Goal: Task Accomplishment & Management: Manage account settings

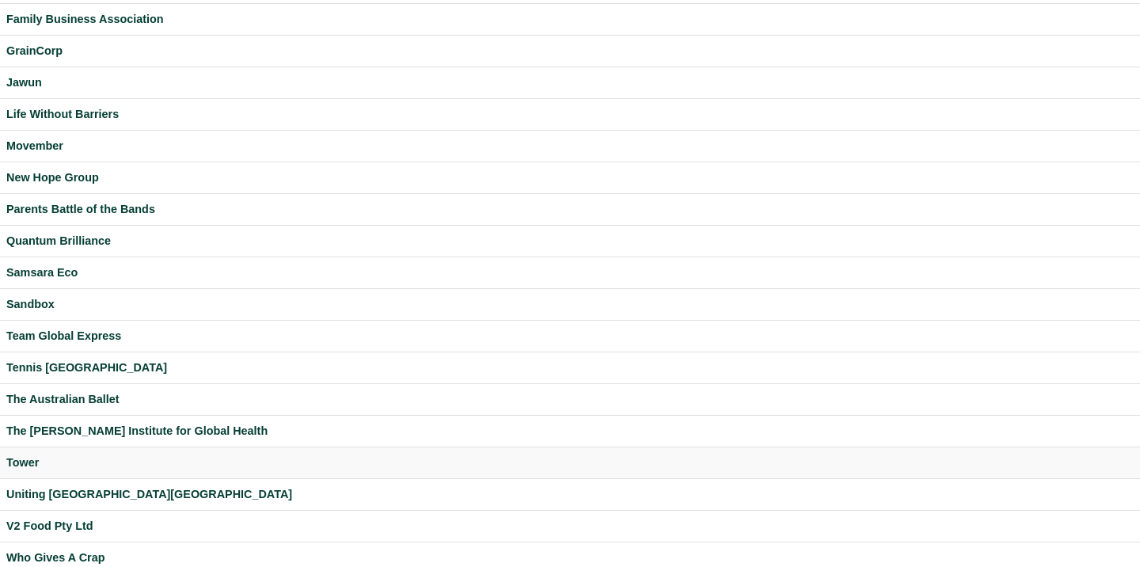
scroll to position [315, 0]
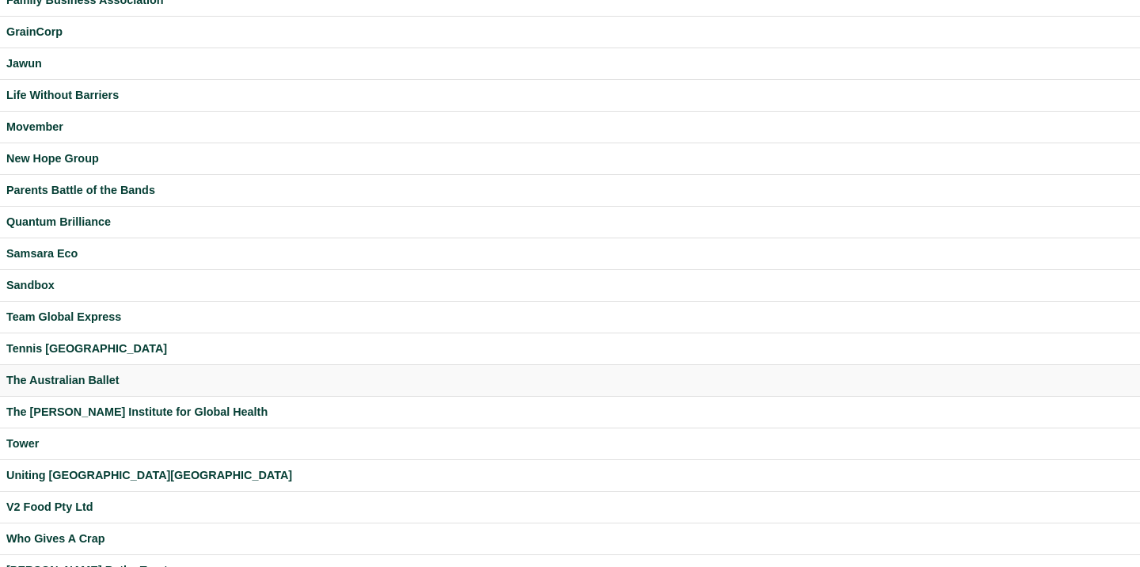
click at [89, 385] on div "The Australian Ballet" at bounding box center [569, 380] width 1127 height 18
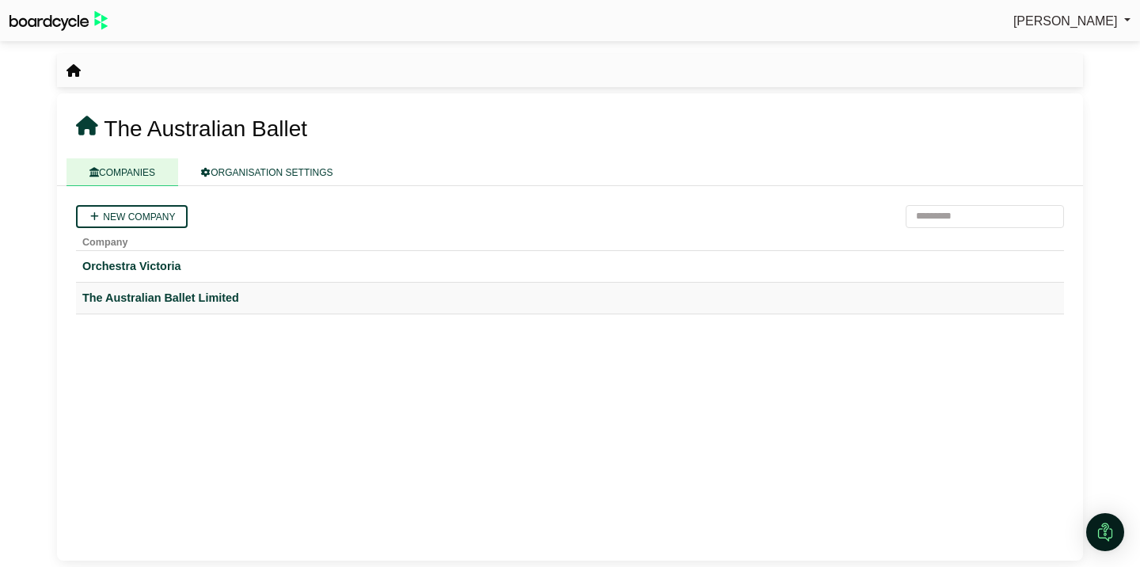
click at [150, 296] on div "The Australian Ballet Limited" at bounding box center [569, 298] width 975 height 18
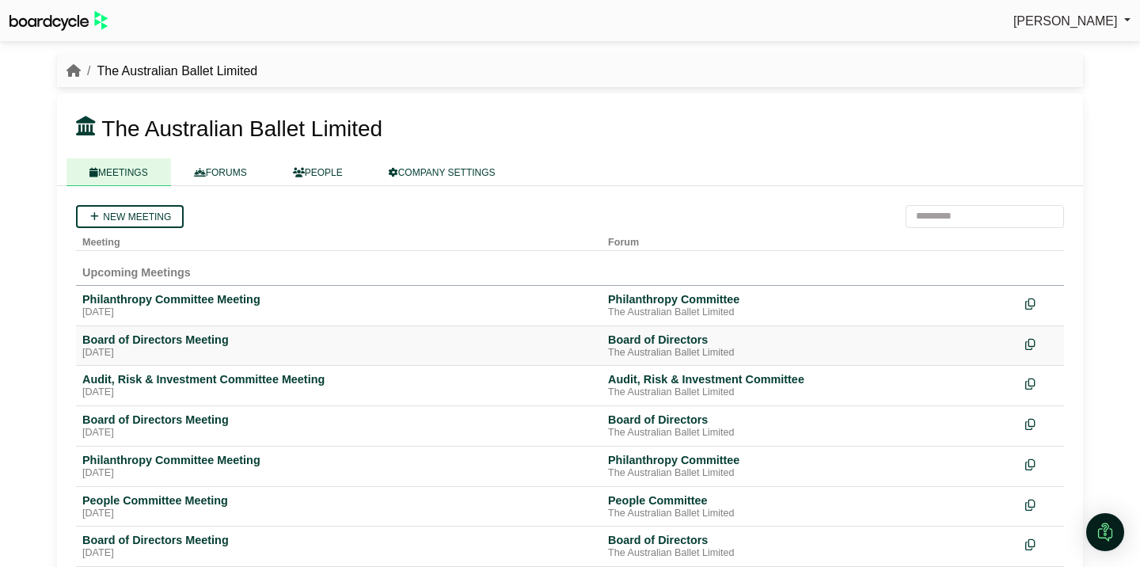
click at [170, 347] on div "[DATE]" at bounding box center [338, 353] width 513 height 13
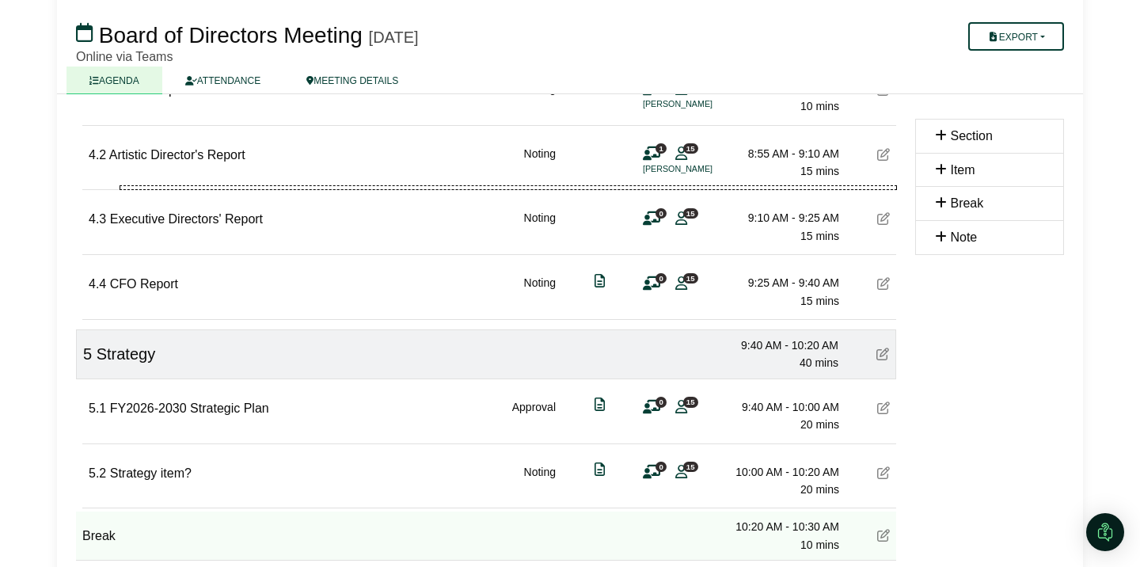
scroll to position [558, 0]
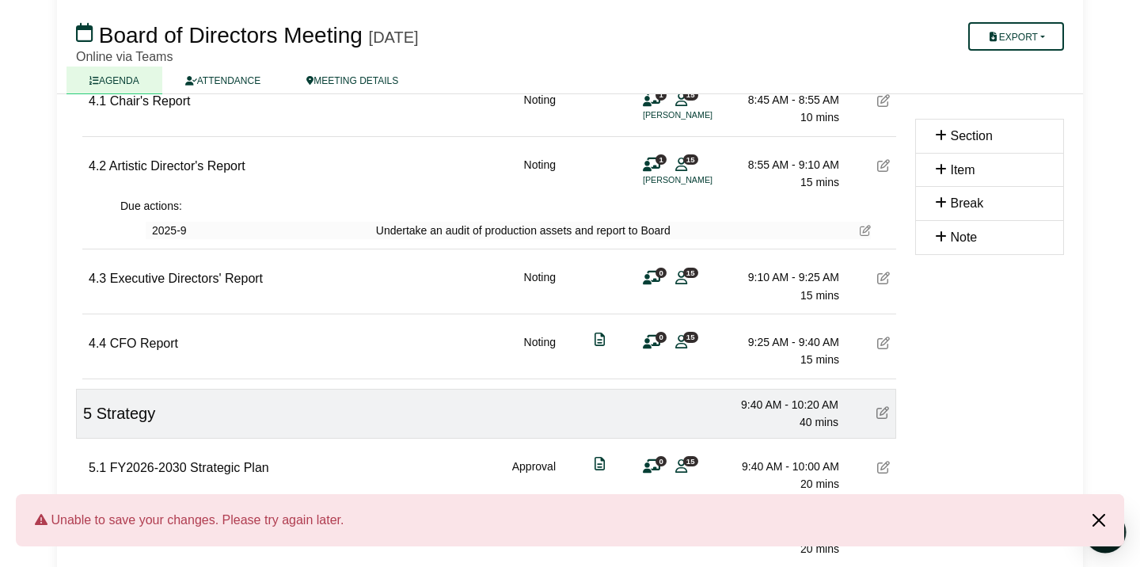
click at [1104, 522] on button "Close alert" at bounding box center [1098, 520] width 51 height 52
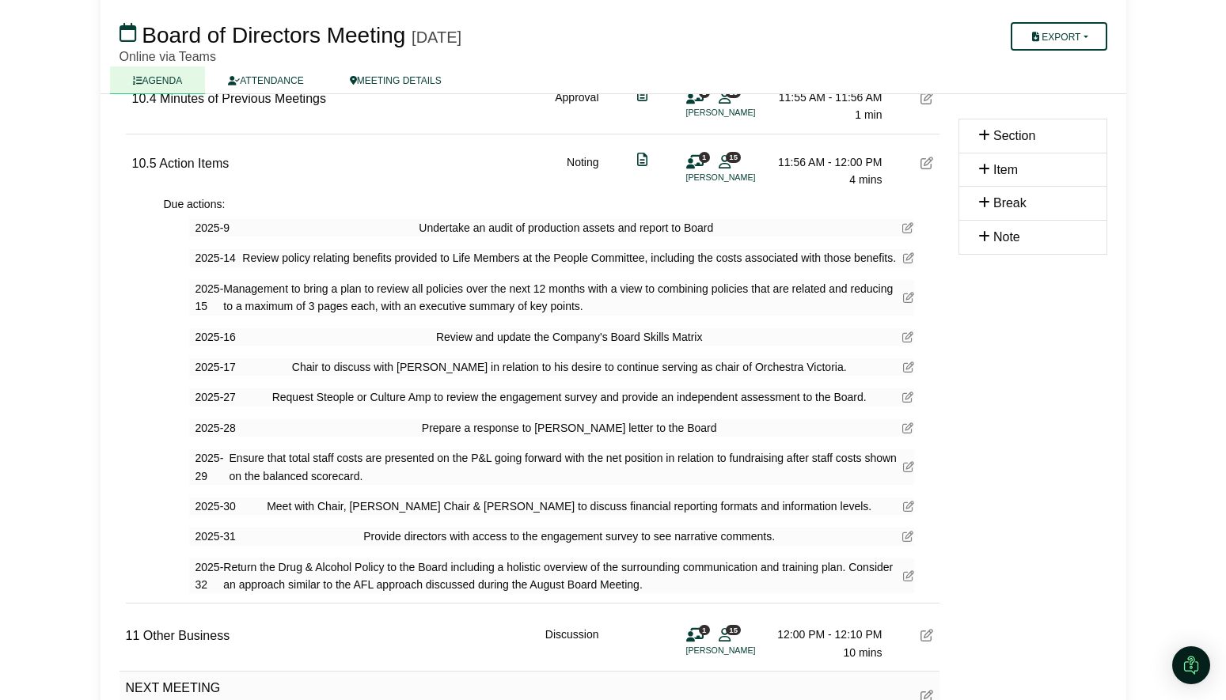
scroll to position [2076, 0]
click at [905, 222] on icon at bounding box center [907, 226] width 11 height 11
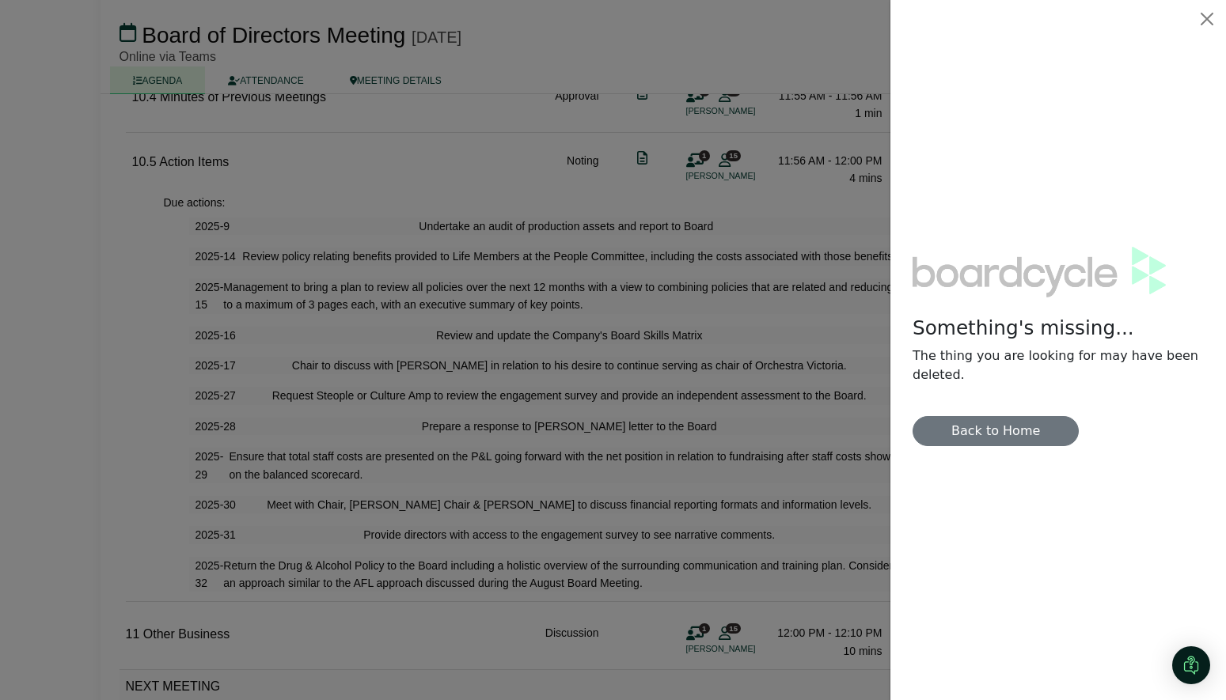
scroll to position [0, 0]
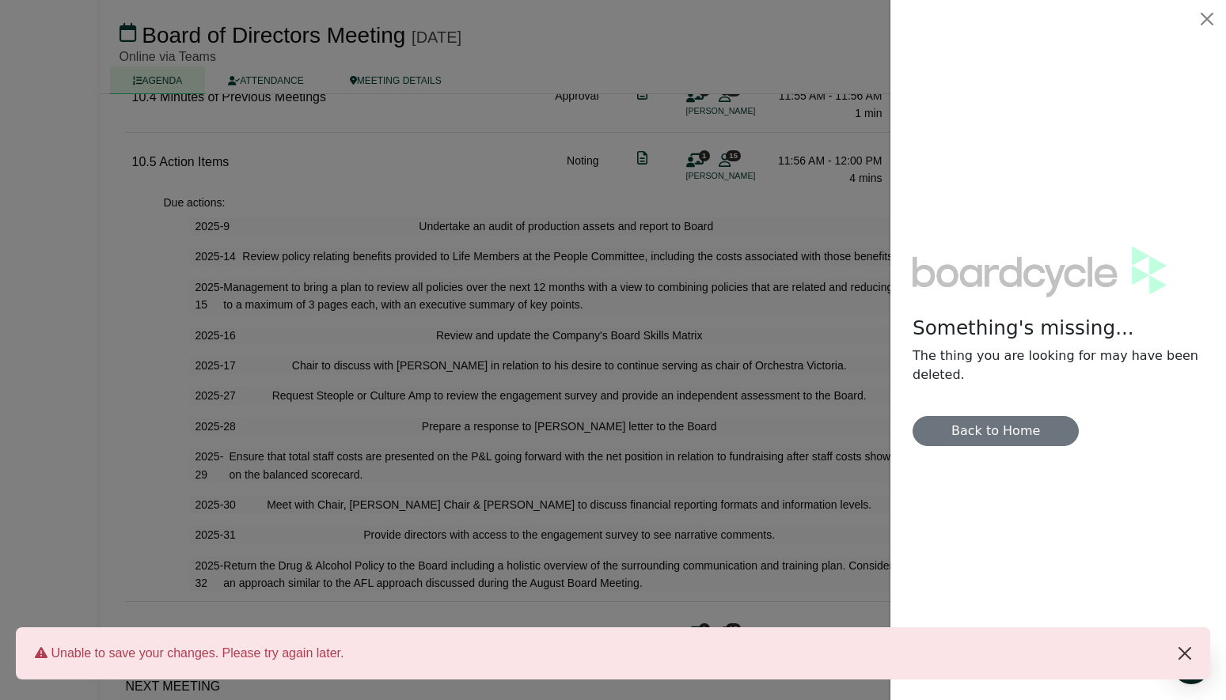
click at [1139, 566] on button "Close alert" at bounding box center [1184, 654] width 51 height 52
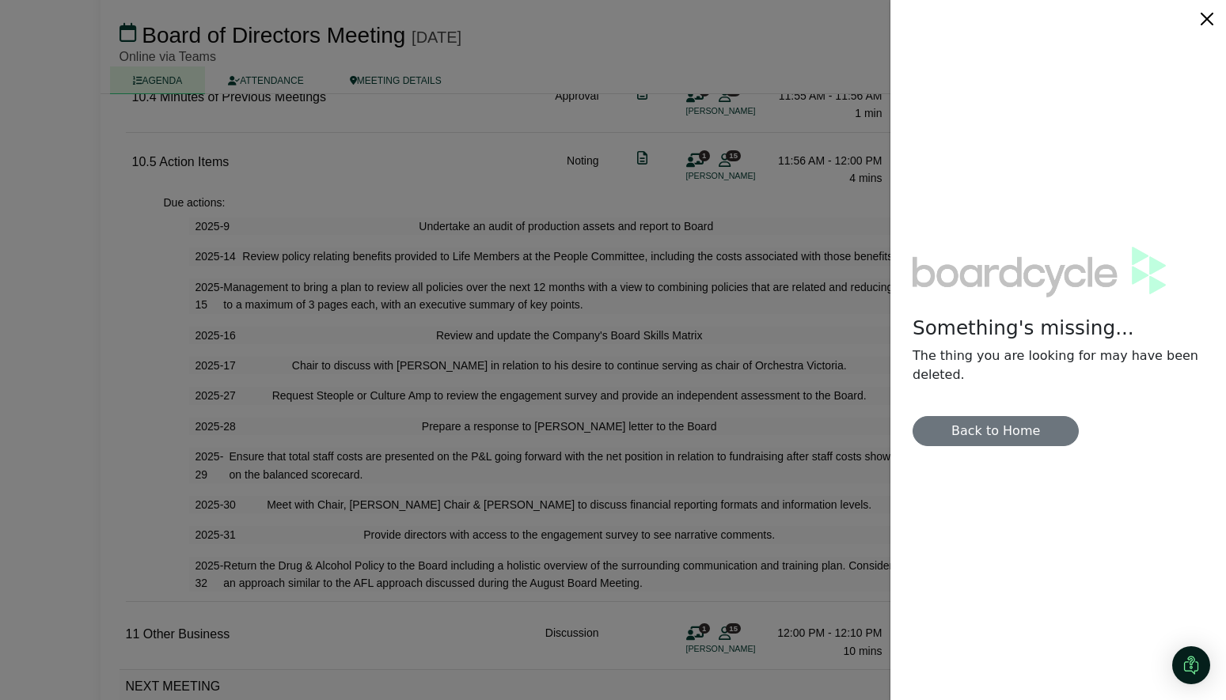
click at [1139, 13] on button "Close" at bounding box center [1206, 18] width 25 height 25
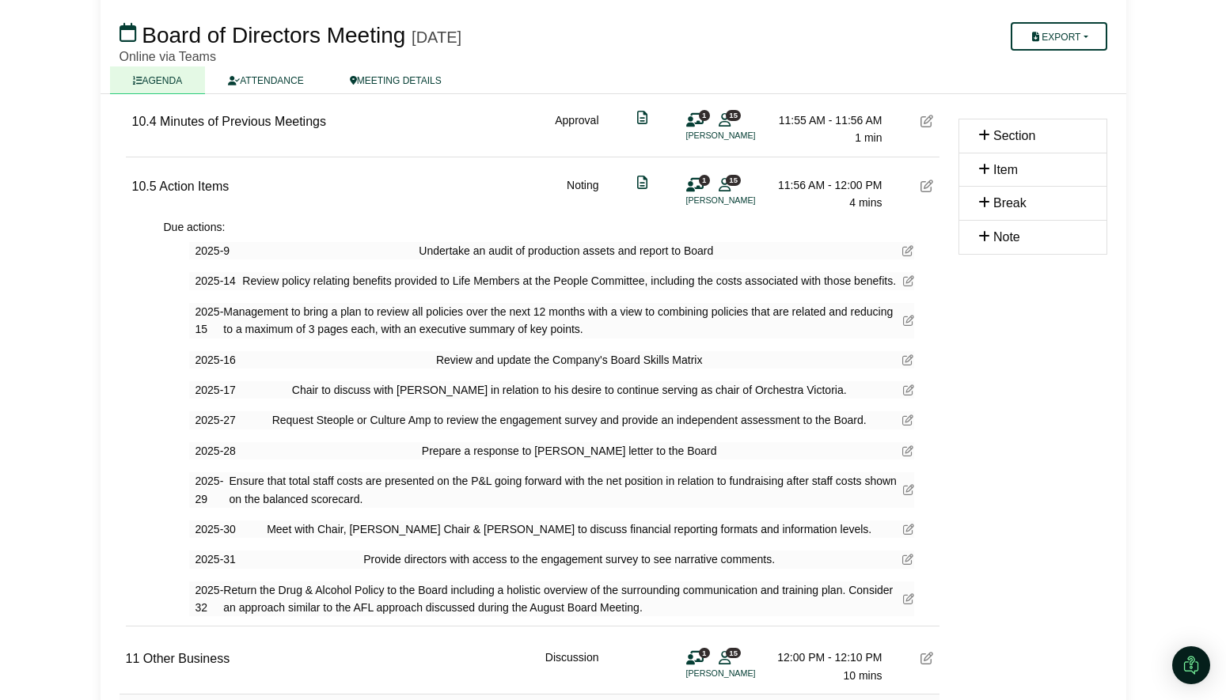
scroll to position [2051, 0]
drag, startPoint x: 513, startPoint y: 247, endPoint x: 16, endPoint y: 475, distance: 546.7
